Goal: Task Accomplishment & Management: Use online tool/utility

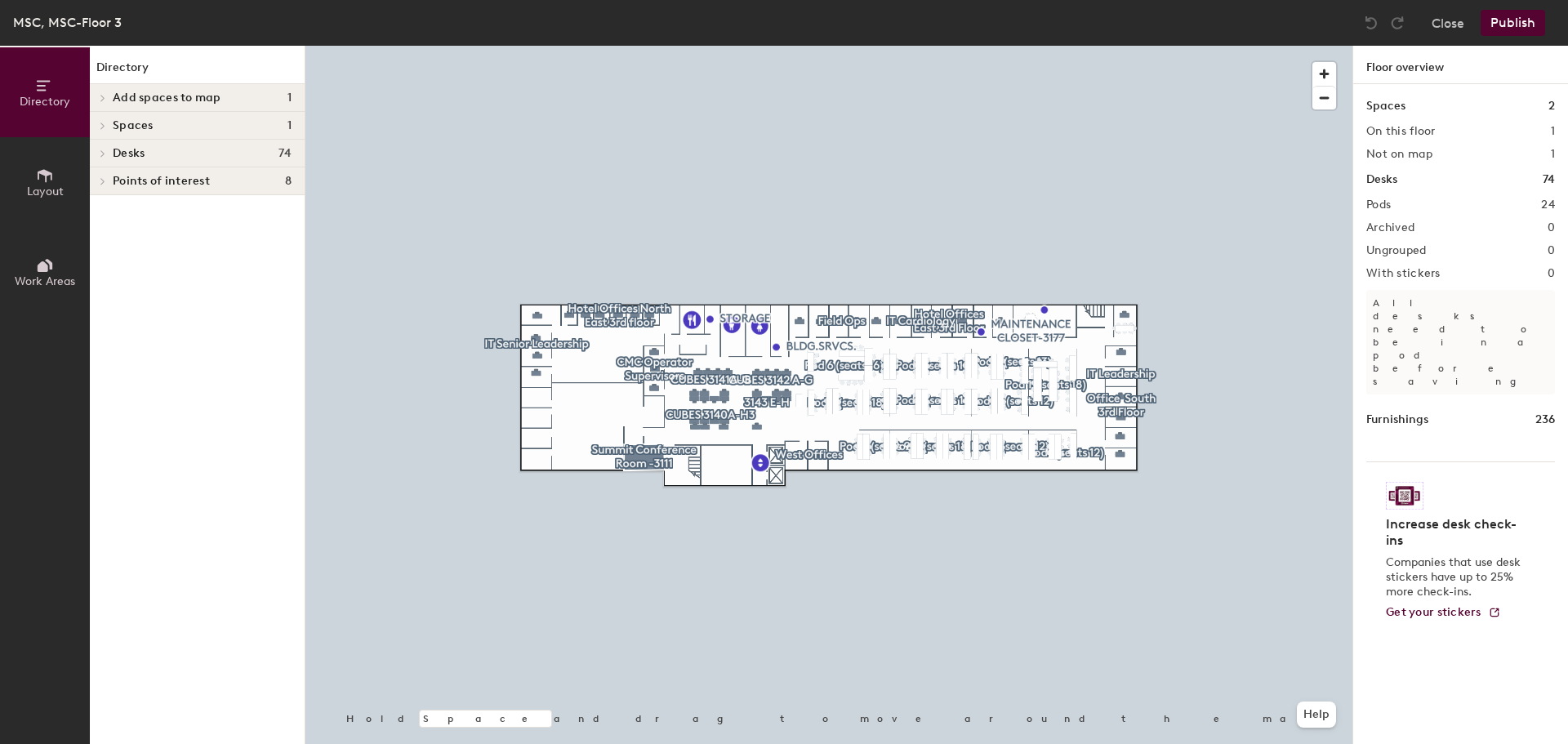
click at [125, 121] on span "Spaces" at bounding box center [133, 126] width 41 height 13
click at [175, 158] on p "Summit Conference Room -3111" at bounding box center [197, 152] width 169 height 19
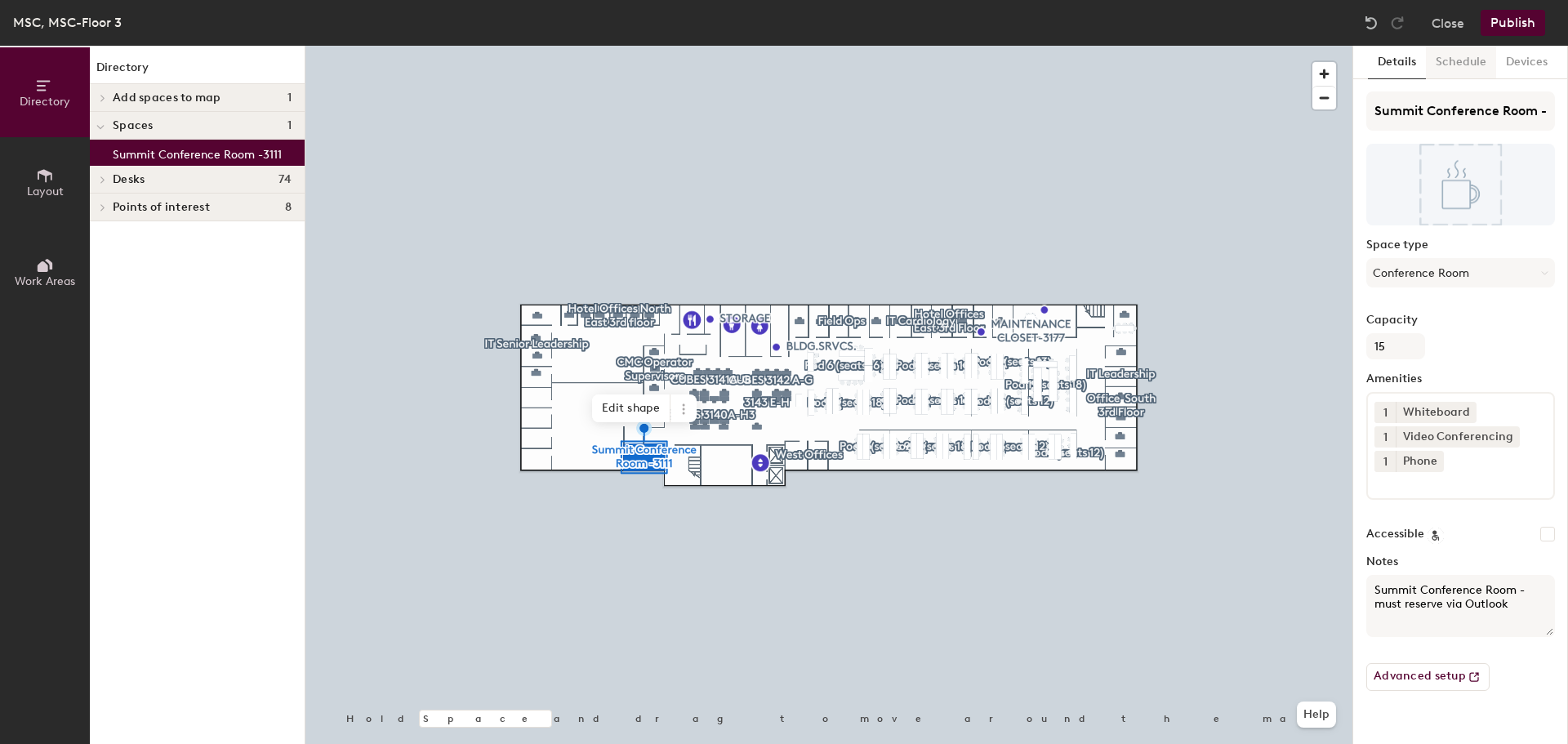
click at [1458, 55] on button "Schedule" at bounding box center [1461, 62] width 71 height 33
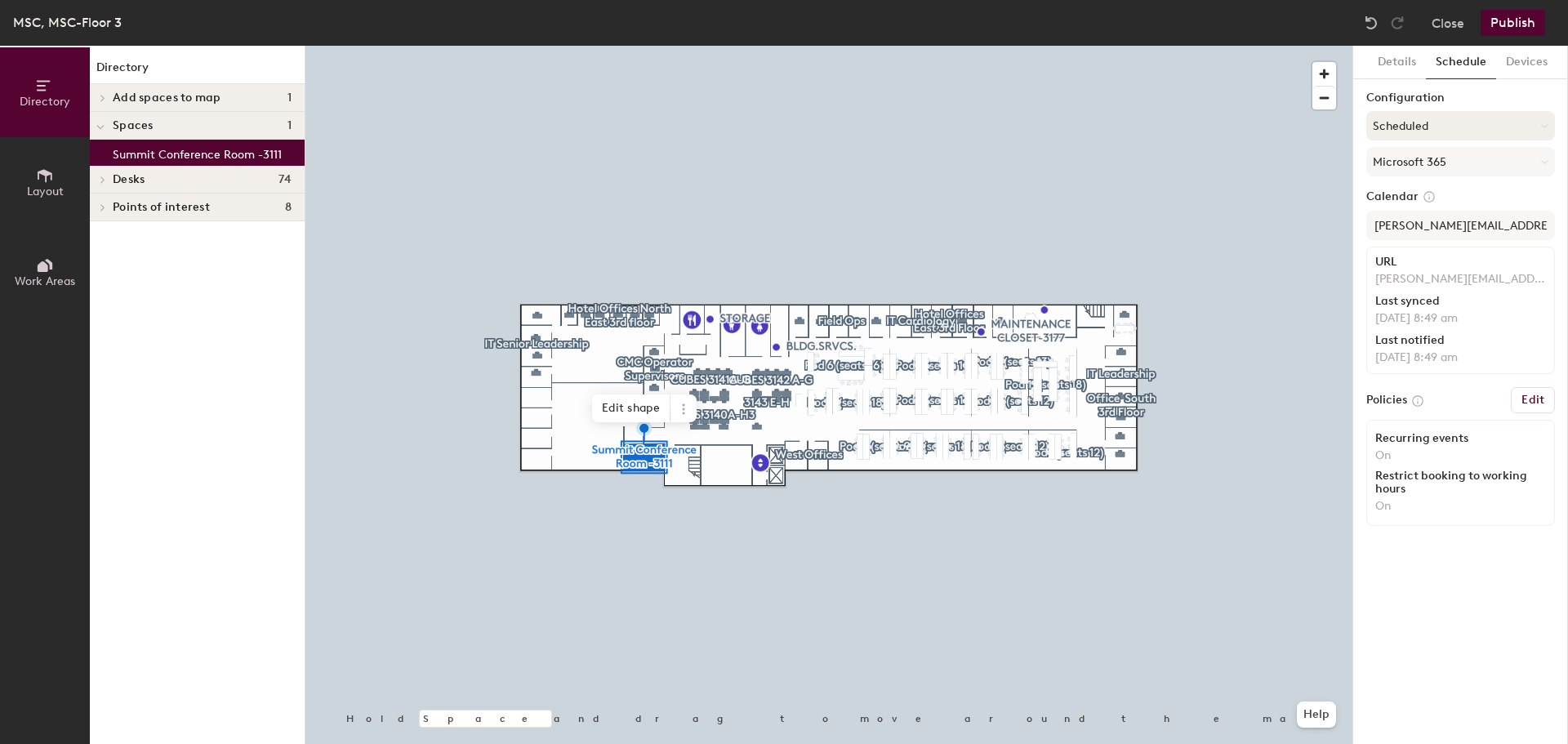
click at [1545, 133] on button "Scheduled" at bounding box center [1460, 126] width 189 height 29
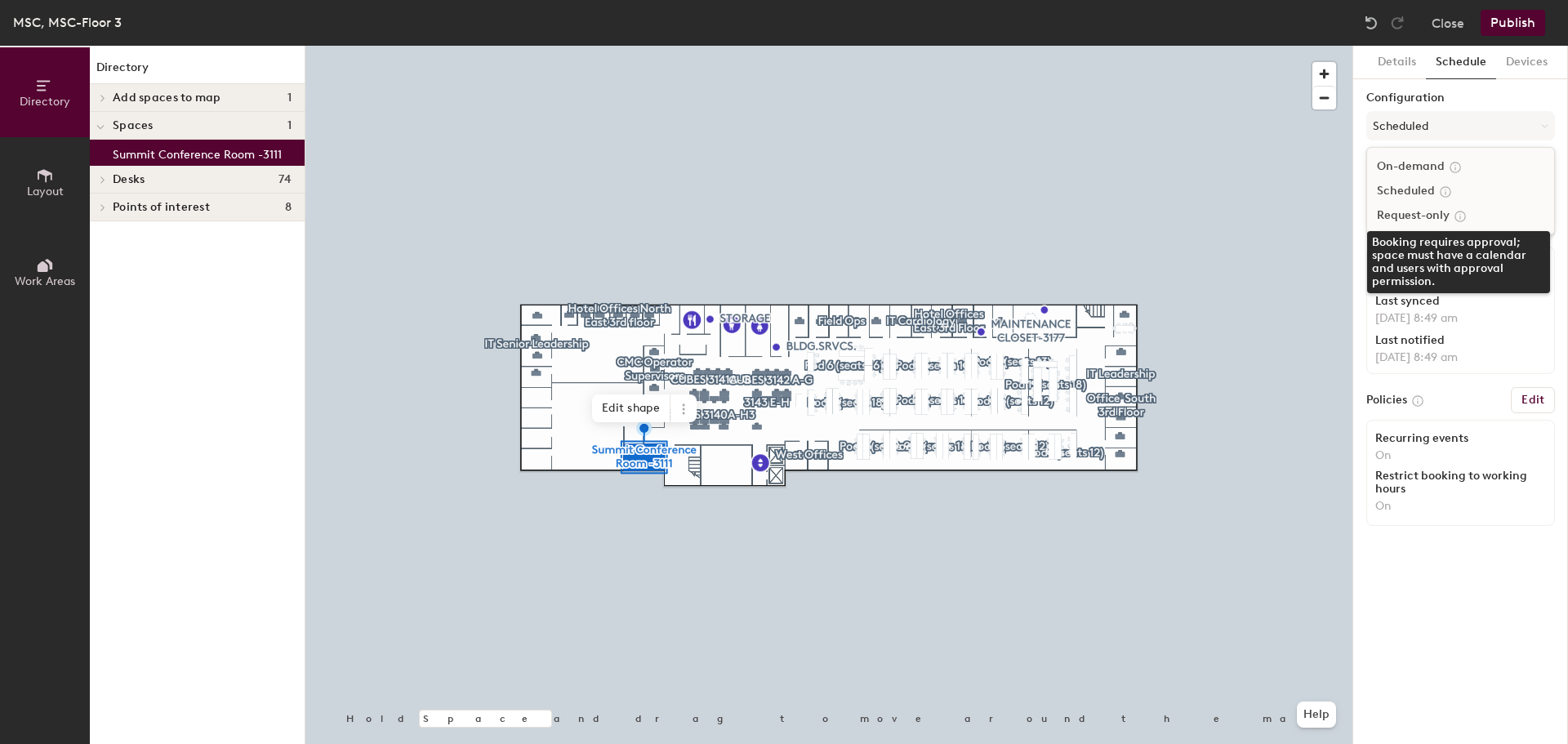
click at [1456, 214] on icon at bounding box center [1460, 216] width 10 height 10
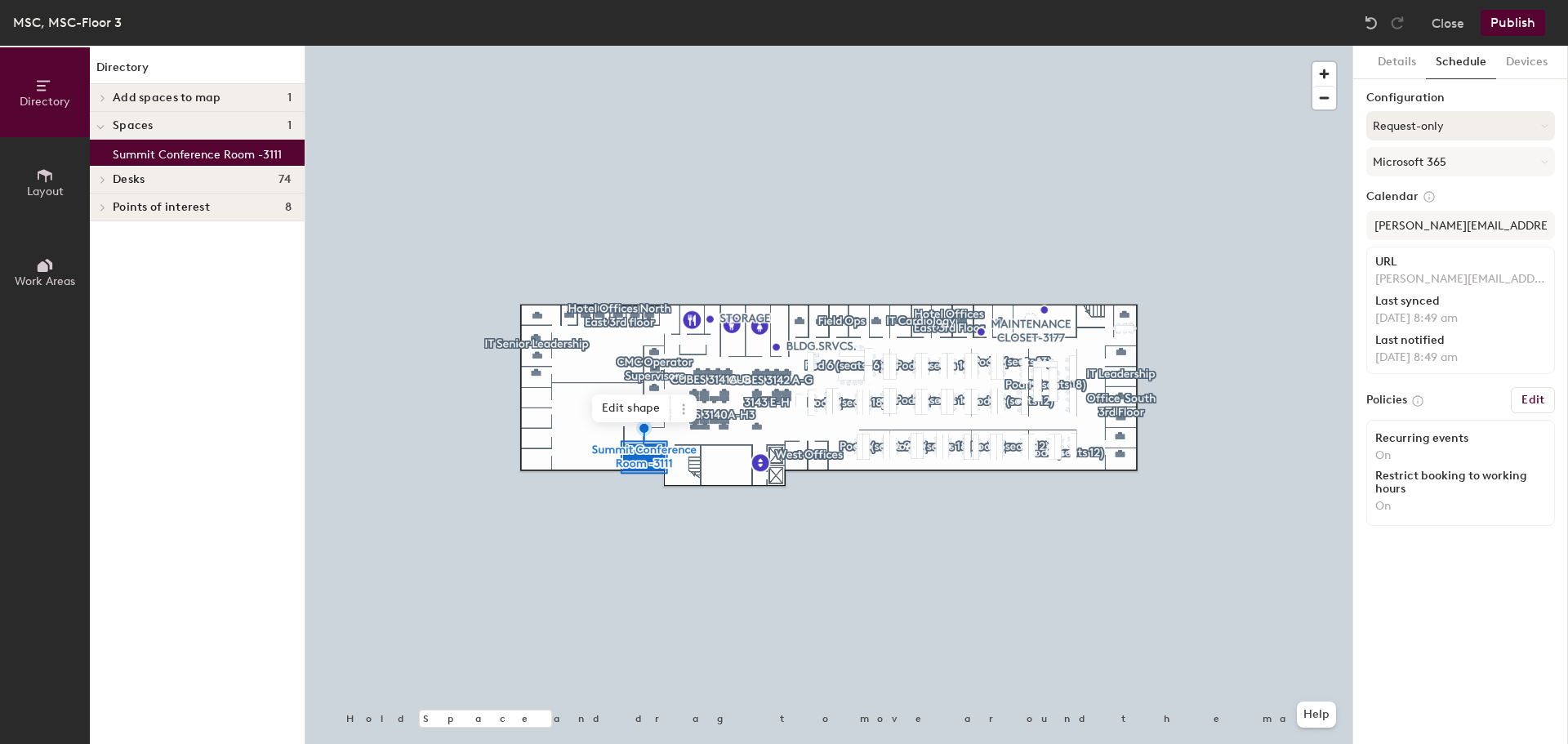
click at [1543, 124] on icon at bounding box center [1544, 126] width 7 height 7
click at [1448, 161] on icon at bounding box center [1455, 168] width 15 height 15
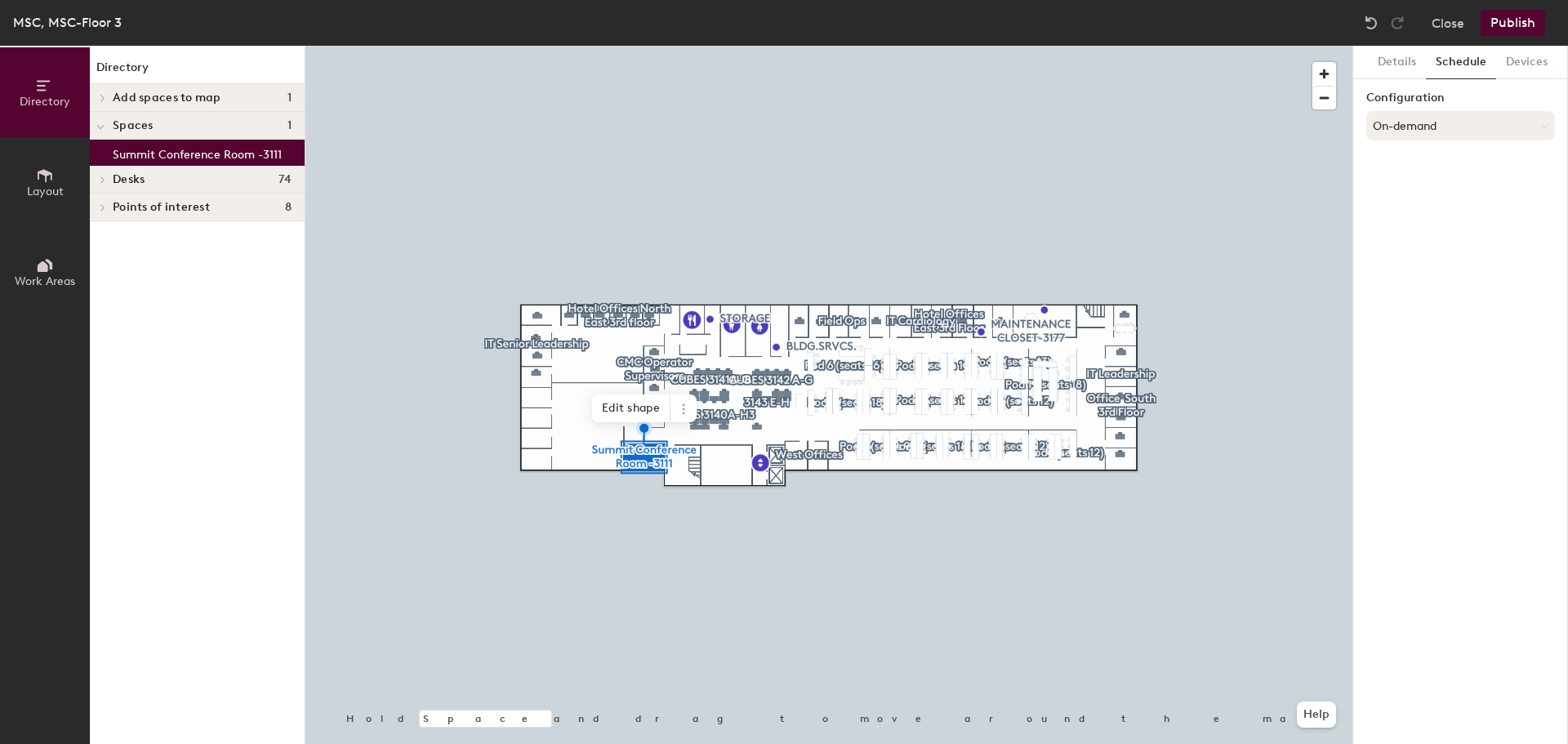
click at [1544, 120] on button "On-demand" at bounding box center [1460, 126] width 189 height 29
click at [1460, 213] on icon at bounding box center [1460, 216] width 10 height 10
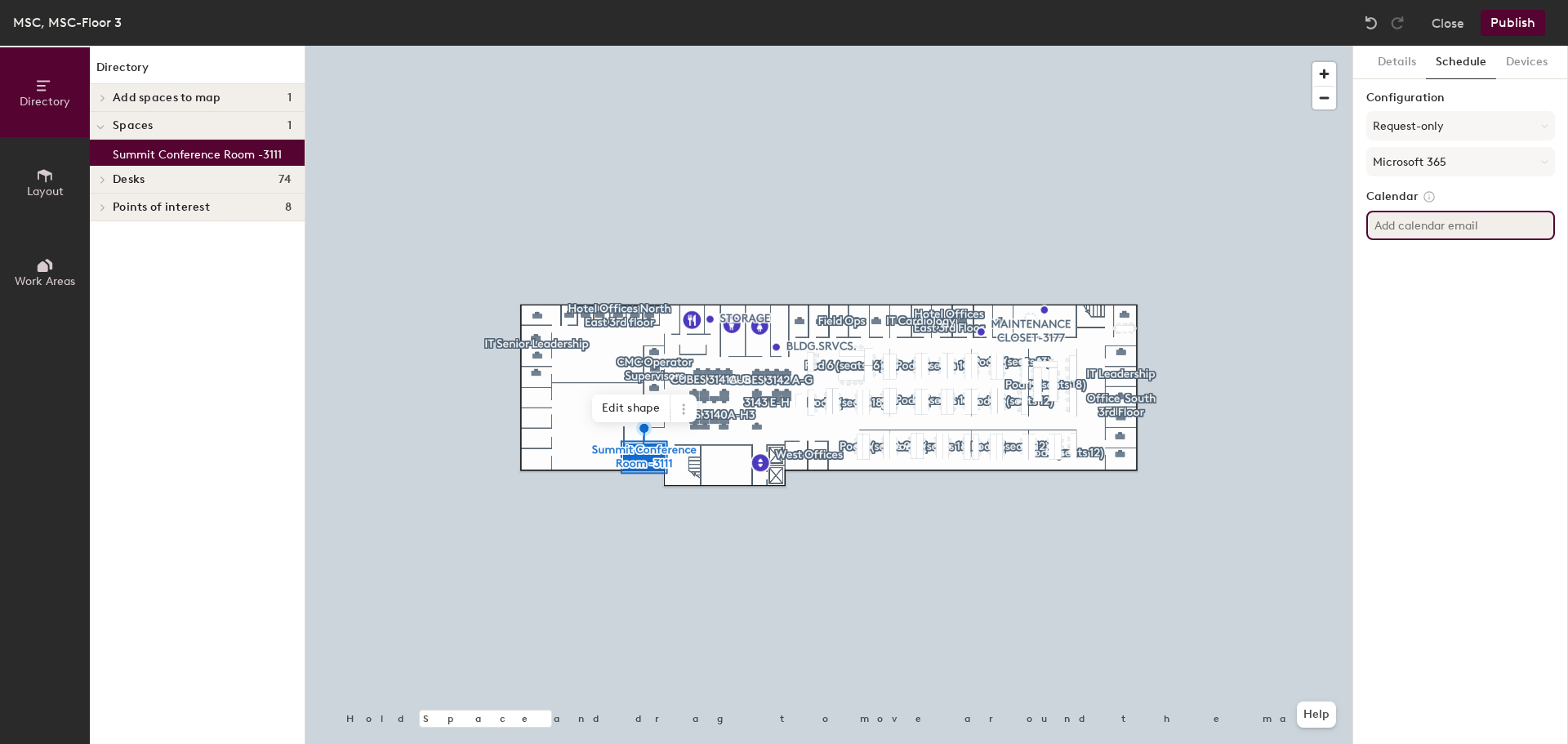
click at [1496, 229] on input at bounding box center [1460, 225] width 189 height 29
type input "[PERSON_NAME][EMAIL_ADDRESS][PERSON_NAME][DOMAIN_NAME]"
click at [1549, 126] on button "Request-only" at bounding box center [1460, 126] width 189 height 29
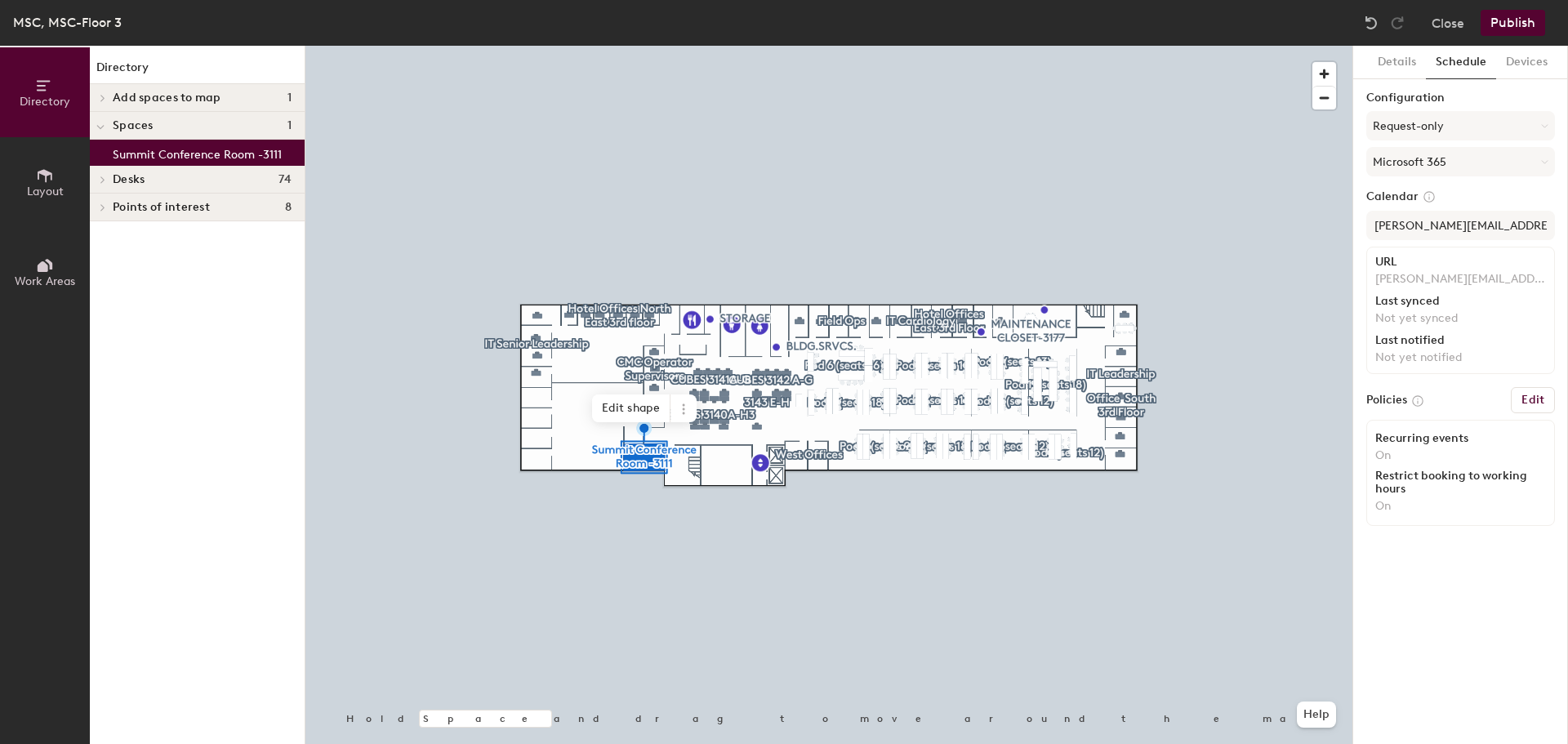
click at [1495, 278] on p "[PERSON_NAME][EMAIL_ADDRESS][PERSON_NAME][DOMAIN_NAME]" at bounding box center [1460, 279] width 170 height 15
click at [1475, 218] on input "[PERSON_NAME][EMAIL_ADDRESS][PERSON_NAME][DOMAIN_NAME]" at bounding box center [1460, 225] width 189 height 29
click at [1487, 221] on input "[PERSON_NAME][EMAIL_ADDRESS][PERSON_NAME][DOMAIN_NAME]" at bounding box center [1460, 225] width 189 height 29
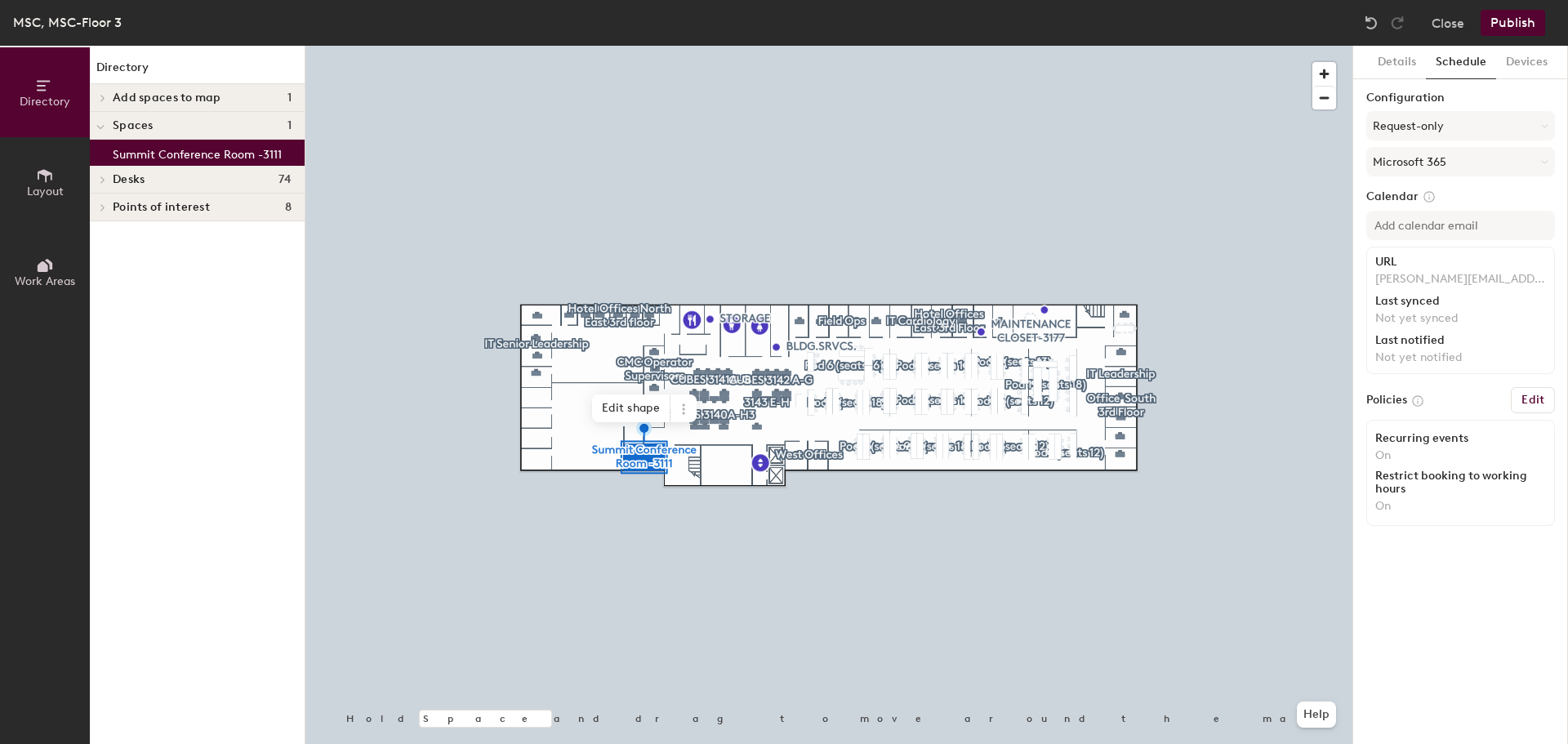
click at [1533, 21] on button "Publish" at bounding box center [1513, 22] width 65 height 26
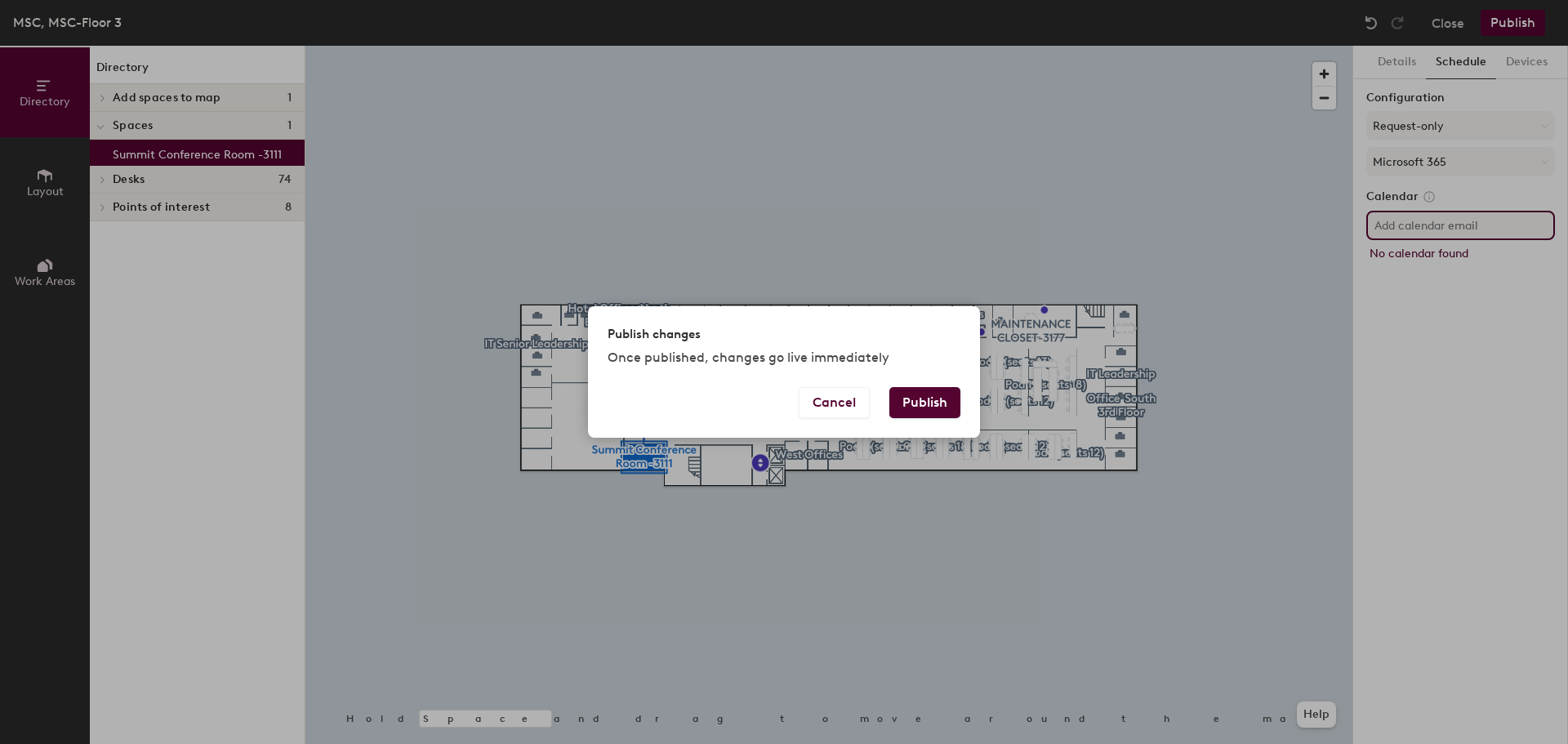
click at [1556, 117] on div "Publish changes Once published, changes go live immediately Cancel Publish" at bounding box center [784, 372] width 1568 height 744
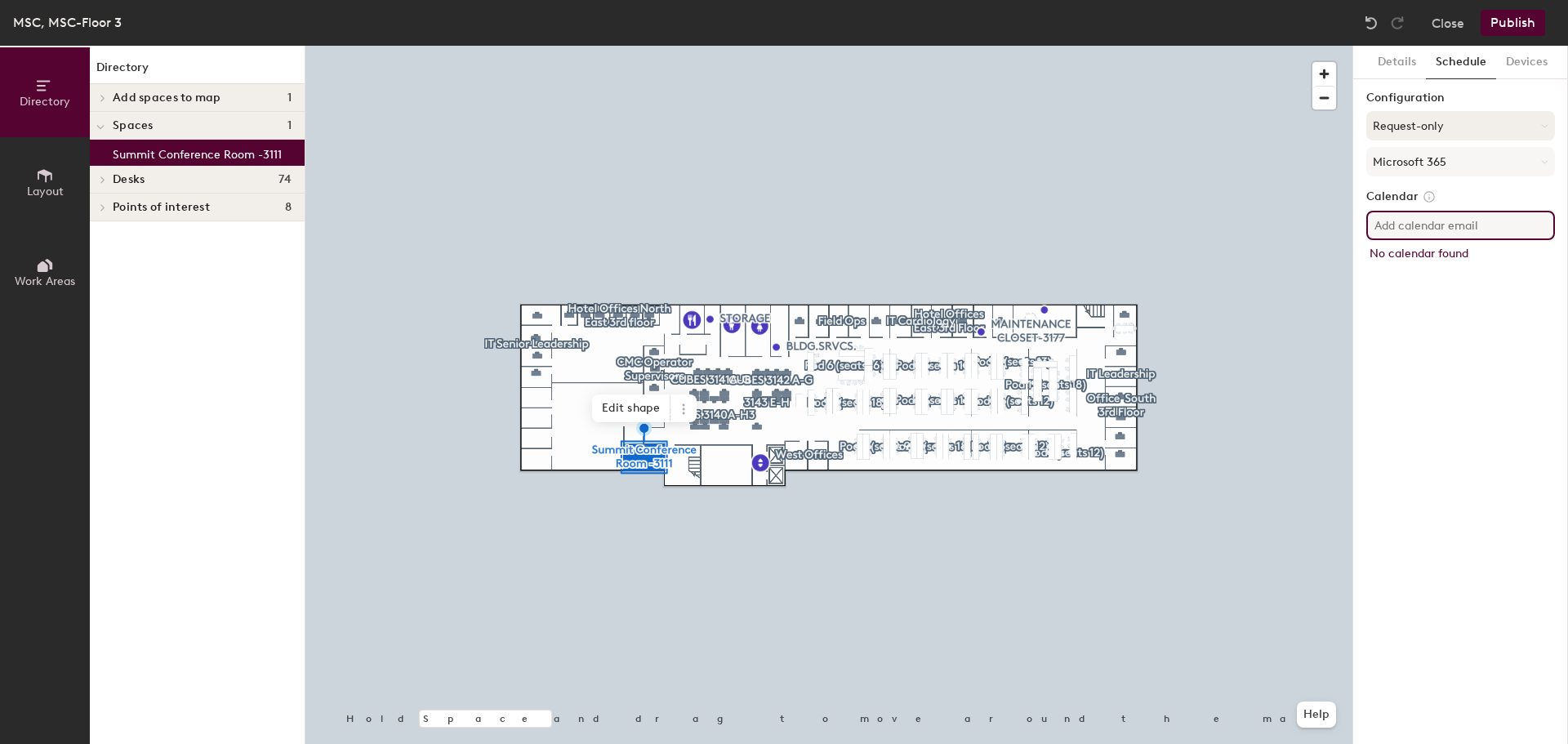
click at [1549, 121] on button "Request-only" at bounding box center [1460, 126] width 189 height 29
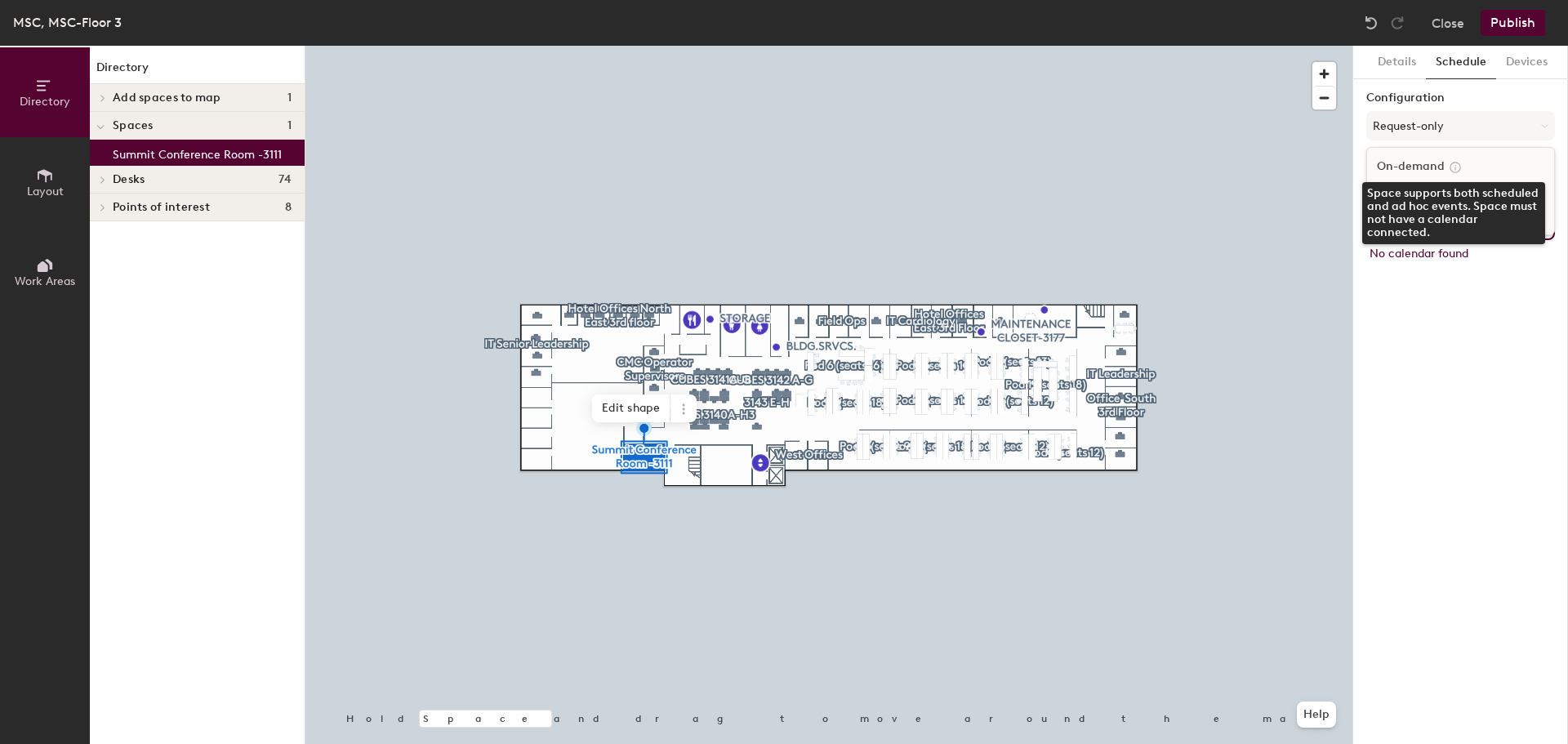
click at [1452, 162] on icon at bounding box center [1455, 168] width 15 height 15
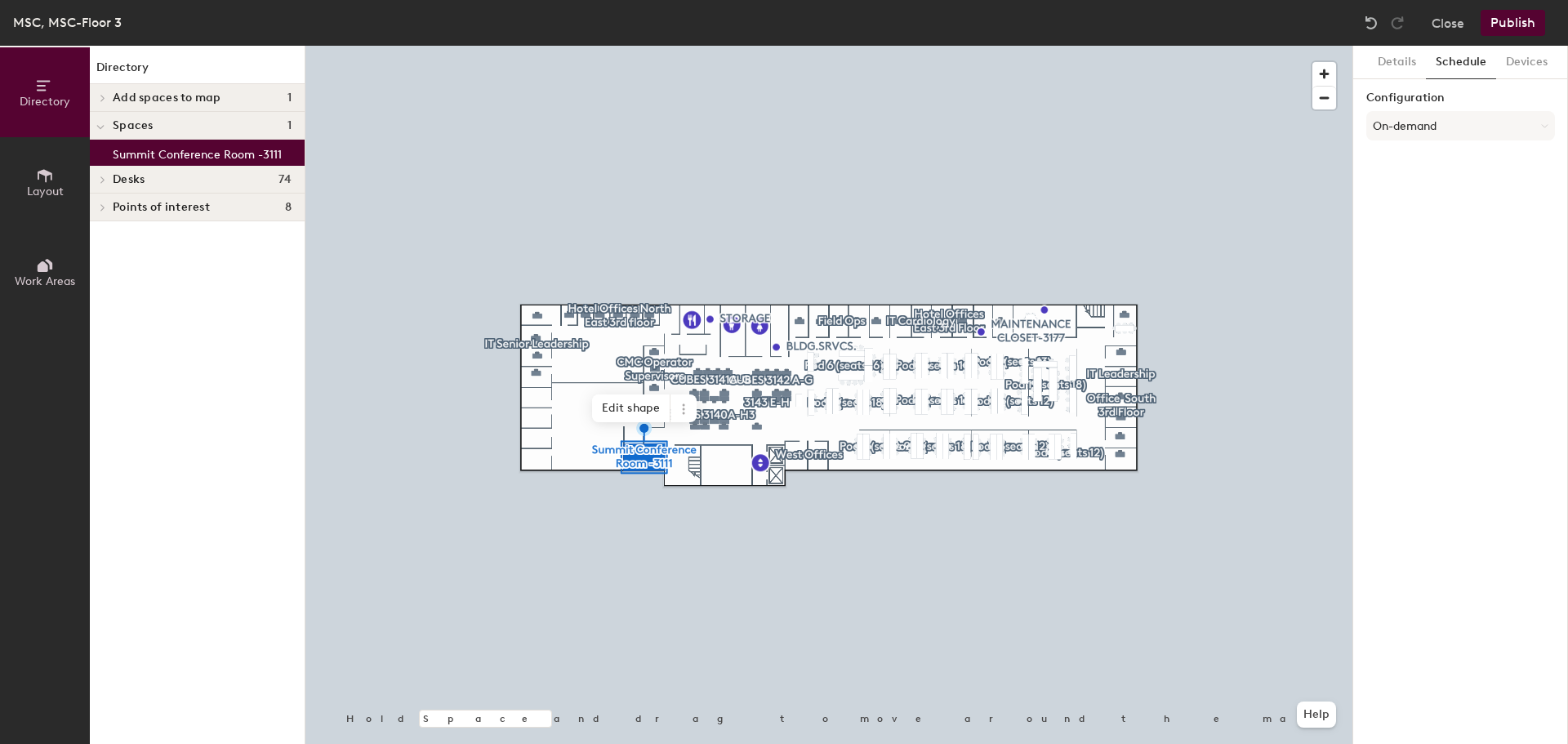
click at [1518, 15] on button "Publish" at bounding box center [1513, 22] width 65 height 26
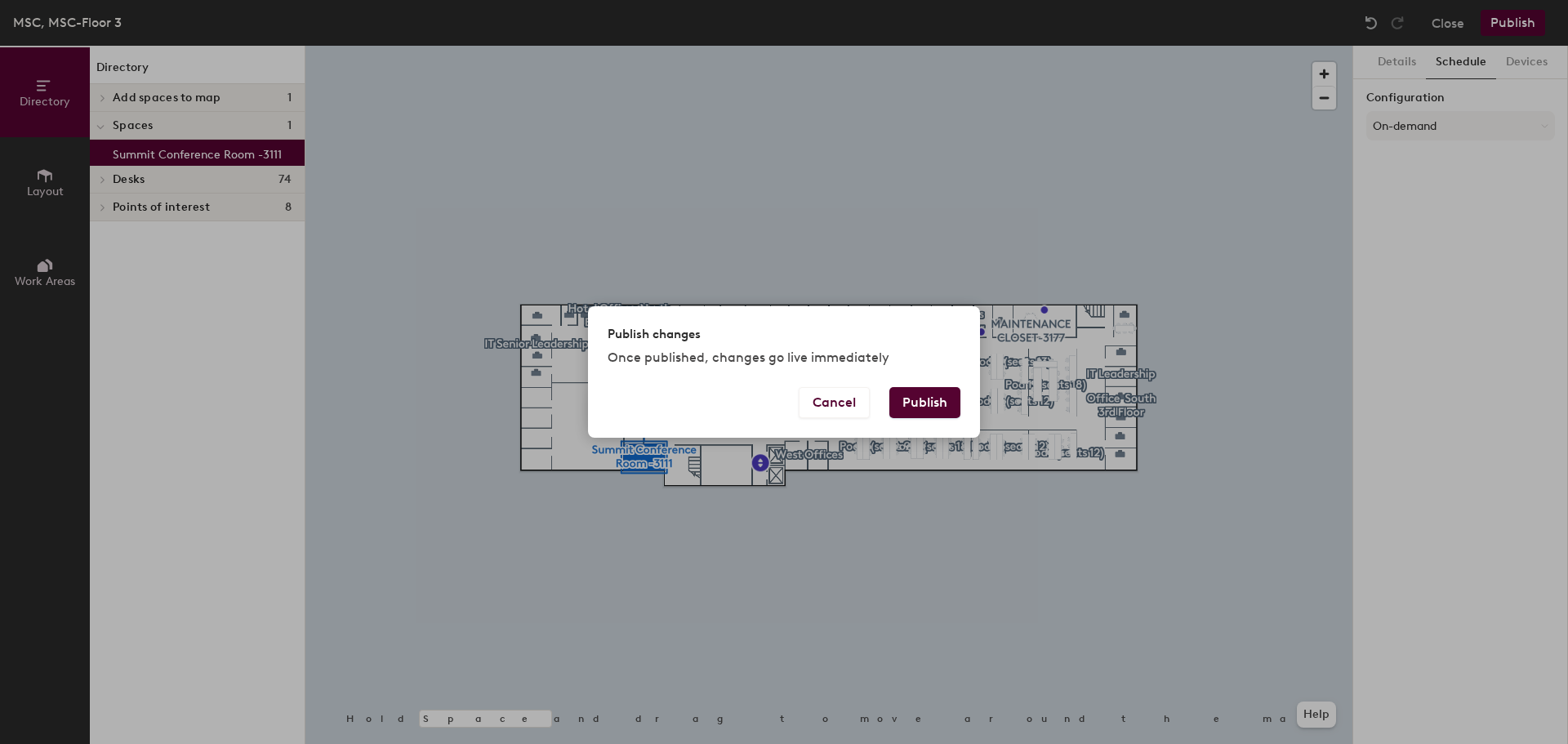
click at [933, 398] on button "Publish" at bounding box center [924, 402] width 71 height 31
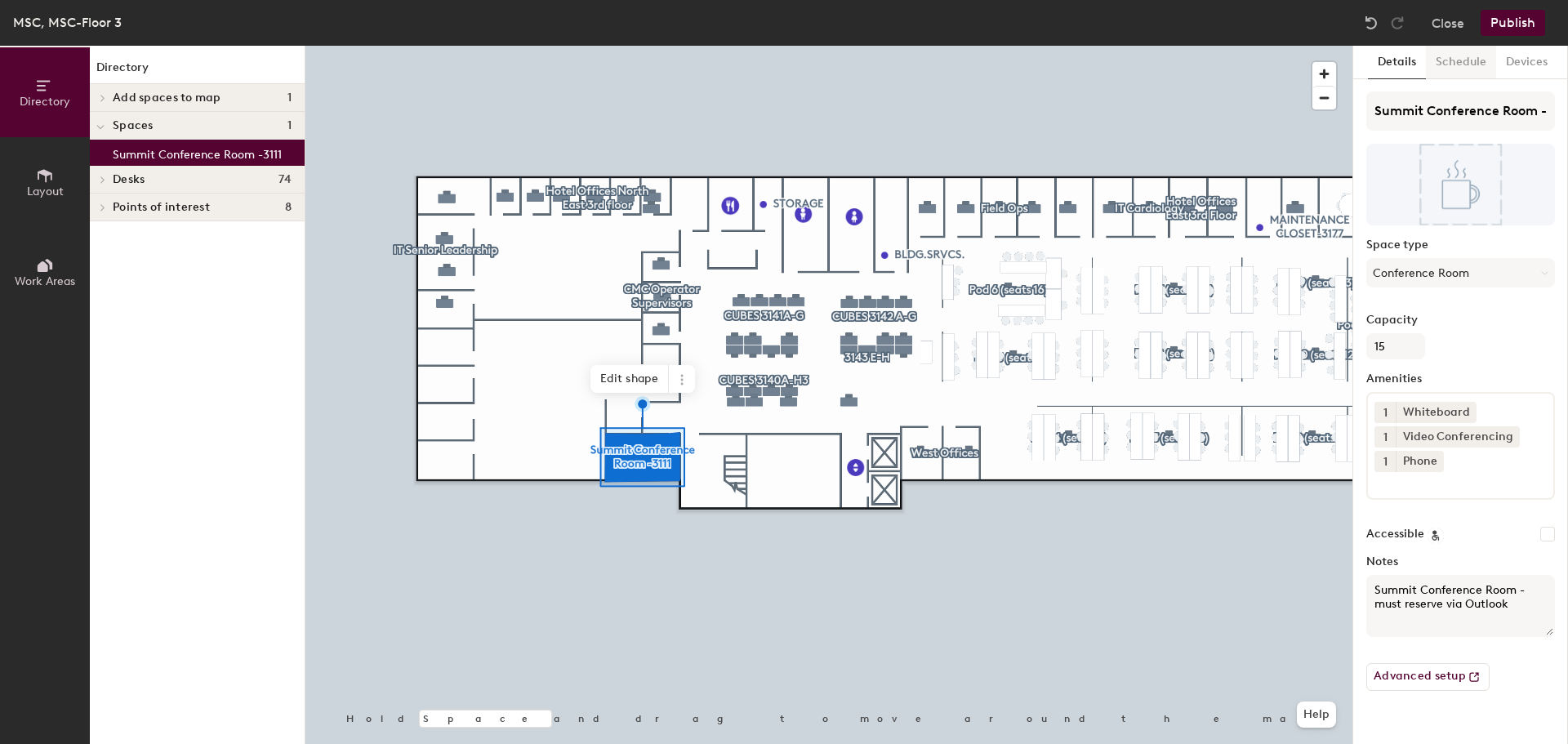
click at [1449, 62] on button "Schedule" at bounding box center [1461, 62] width 71 height 33
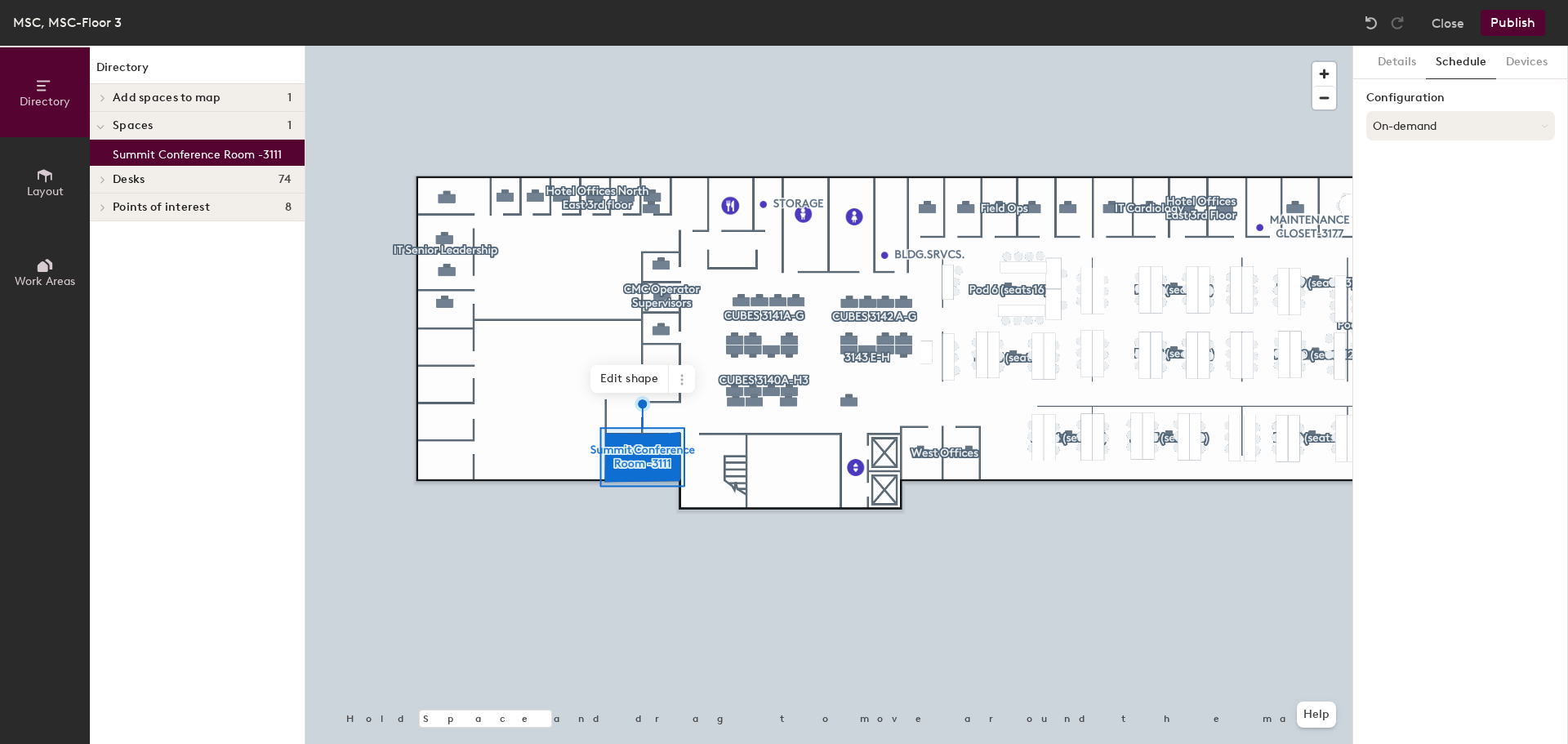
click at [1549, 123] on button "On-demand" at bounding box center [1460, 126] width 189 height 29
click at [1515, 17] on button "Publish" at bounding box center [1513, 22] width 65 height 26
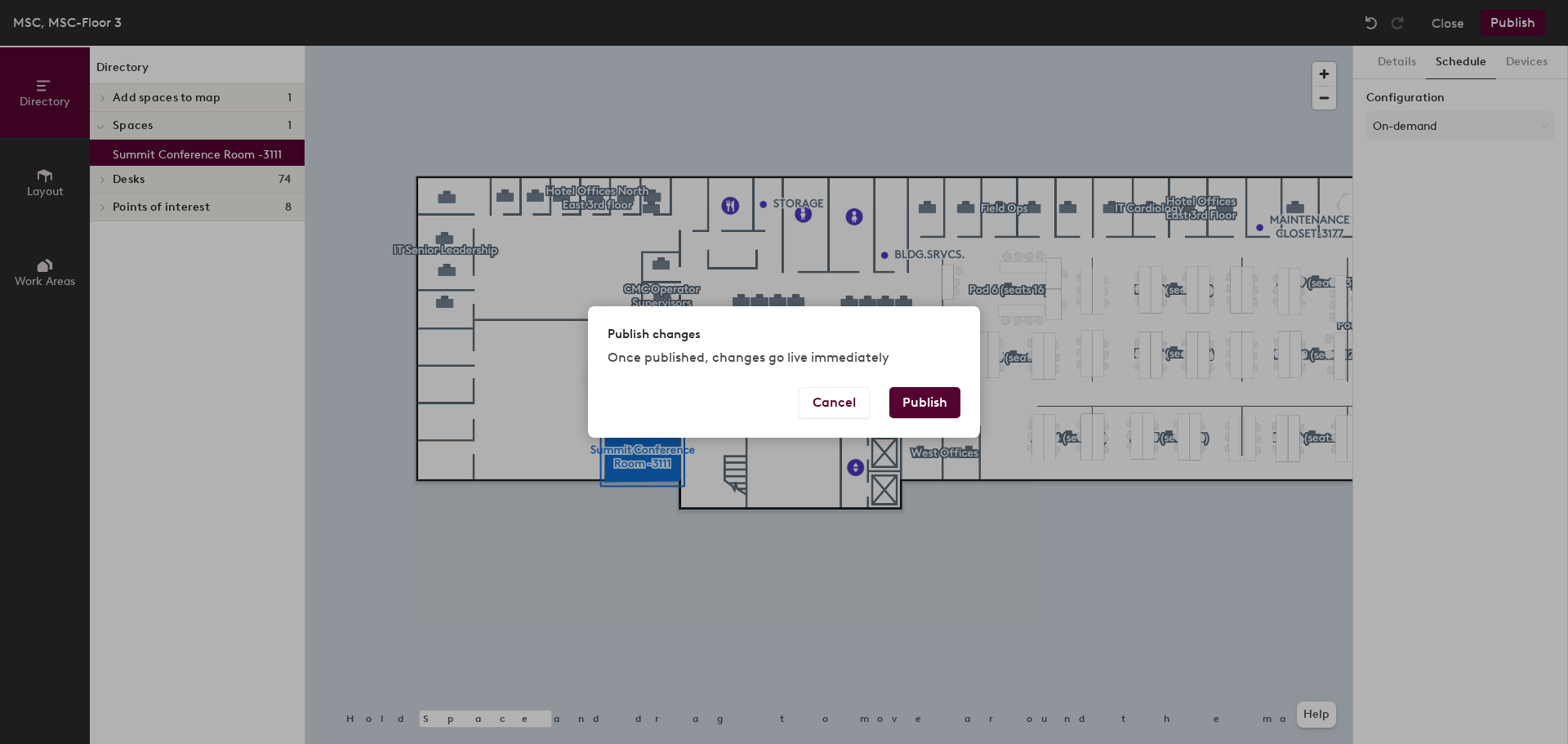
click at [937, 407] on button "Publish" at bounding box center [924, 402] width 71 height 31
